Goal: Information Seeking & Learning: Understand process/instructions

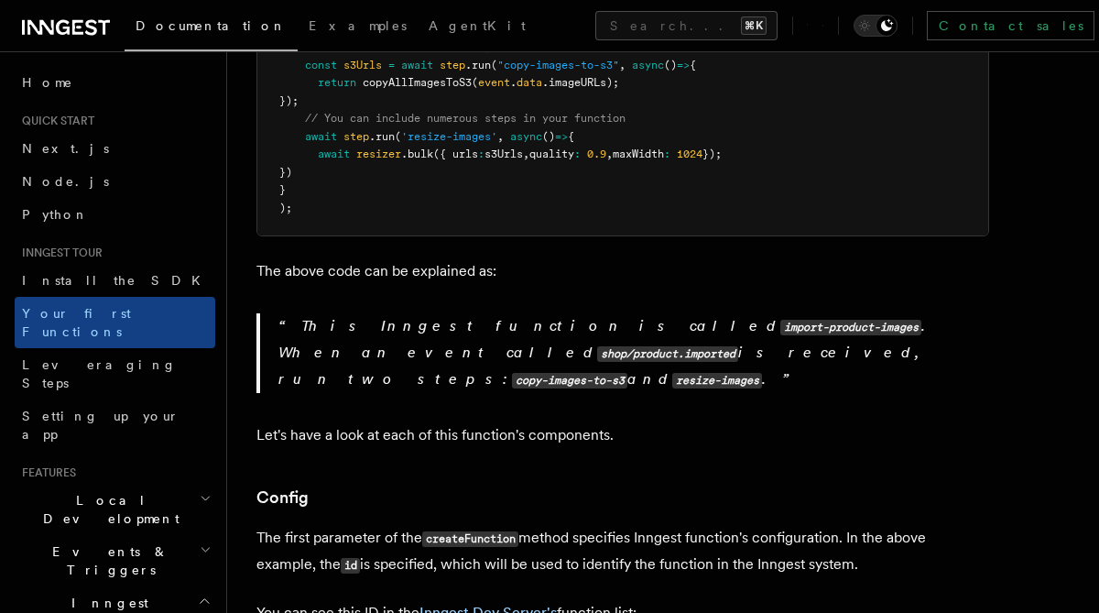
click at [190, 483] on h2 "Local Development" at bounding box center [115, 508] width 201 height 51
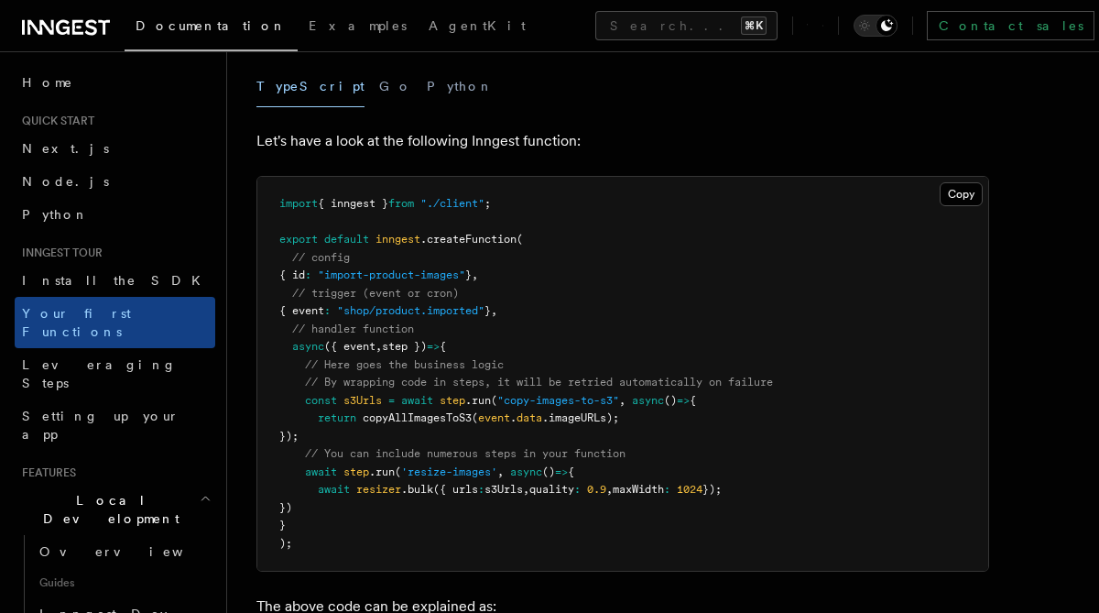
scroll to position [397, 0]
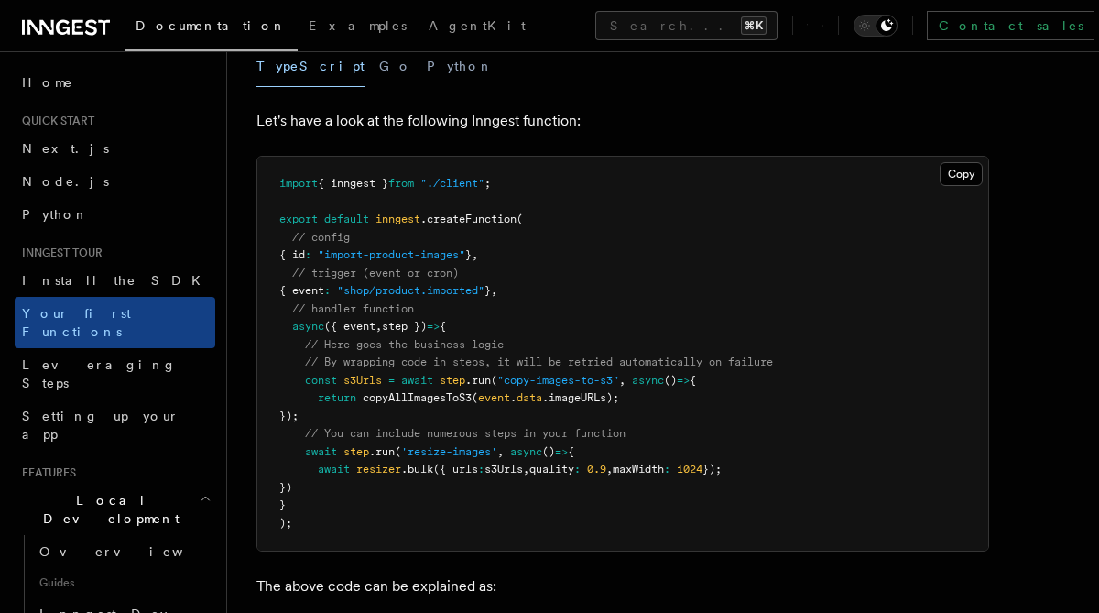
click at [320, 284] on span "{ event" at bounding box center [301, 290] width 45 height 13
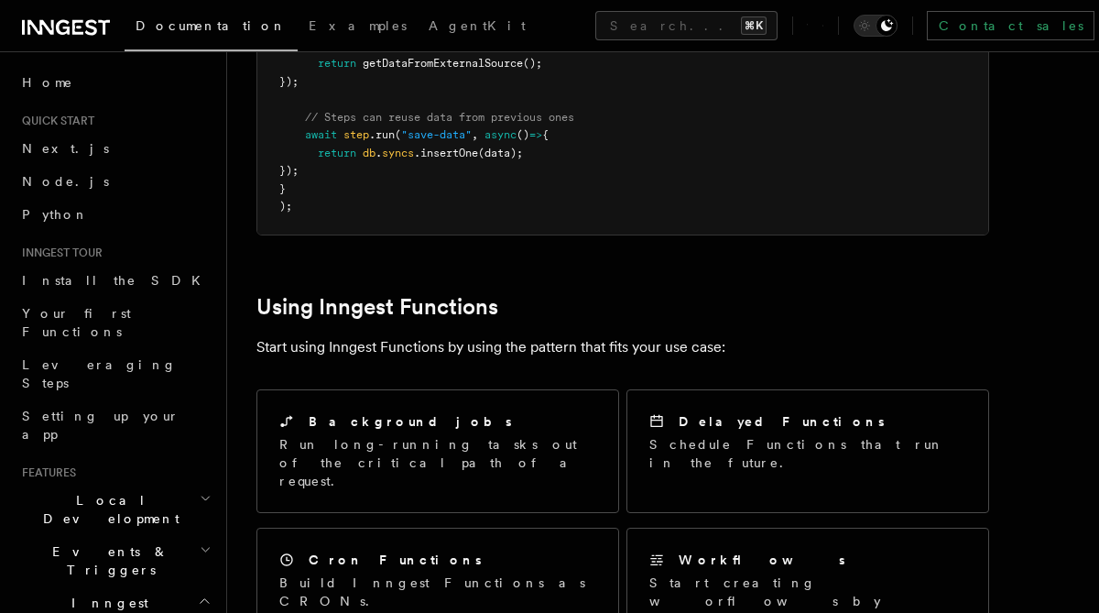
scroll to position [714, 0]
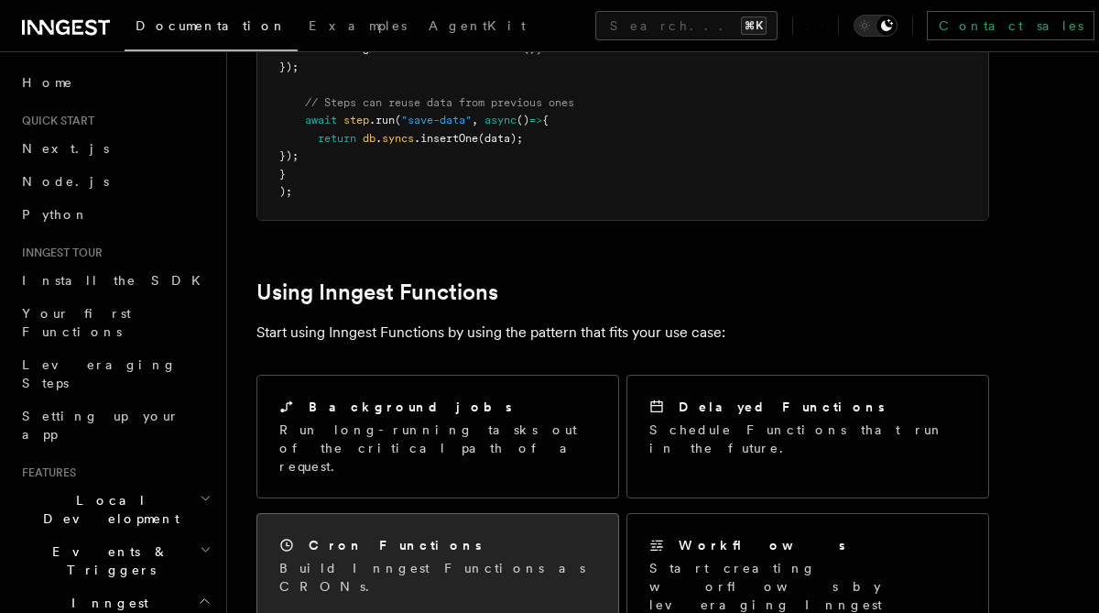
click at [455, 559] on p "Build Inngest Functions as CRONs." at bounding box center [437, 577] width 317 height 37
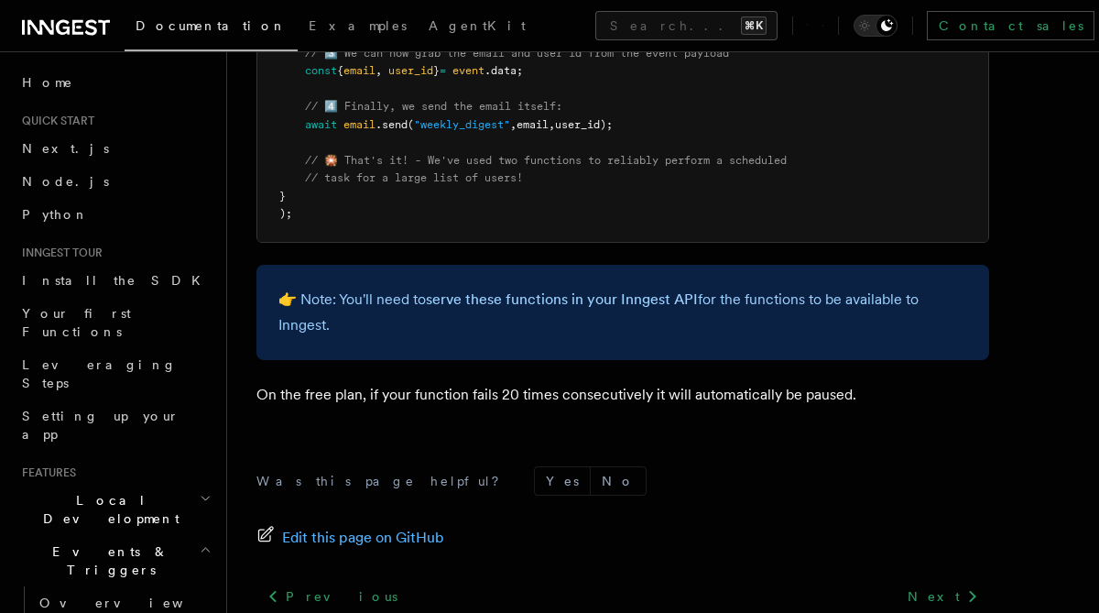
scroll to position [1239, 0]
